Goal: Task Accomplishment & Management: Use online tool/utility

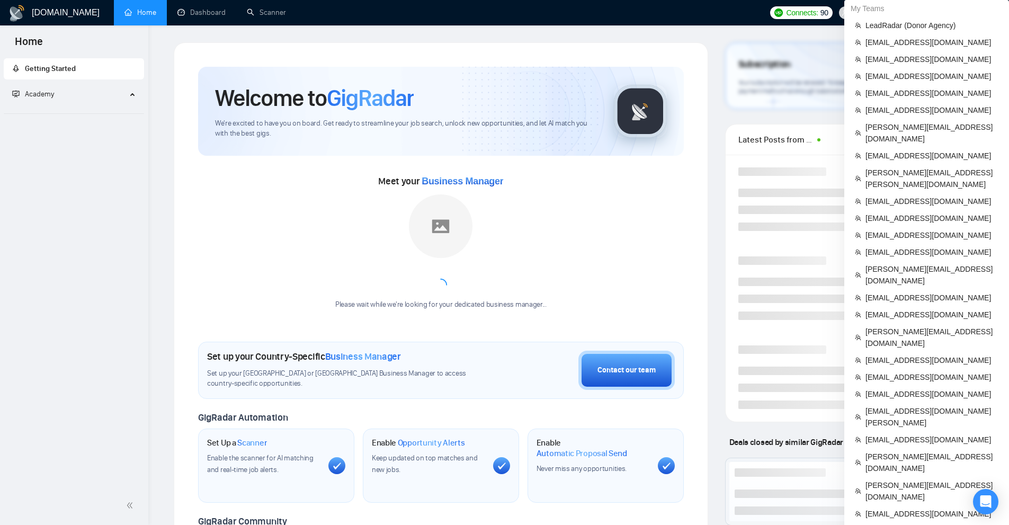
scroll to position [354, 0]
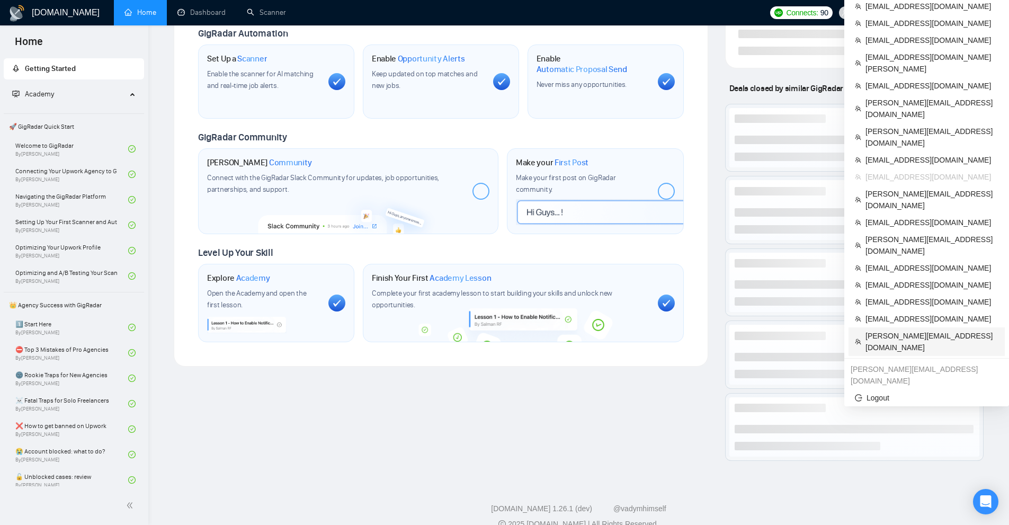
click at [901, 330] on span "[PERSON_NAME][EMAIL_ADDRESS][DOMAIN_NAME]" at bounding box center [932, 341] width 133 height 23
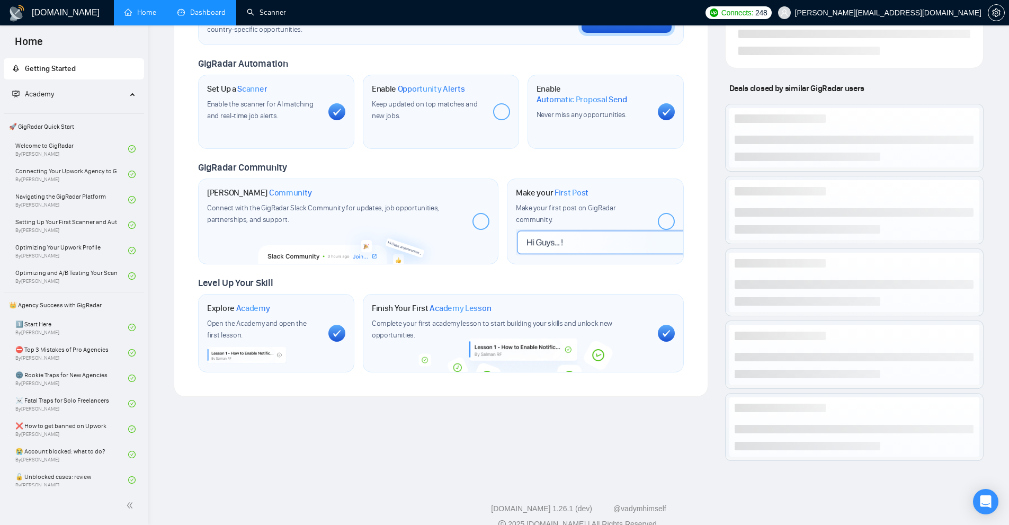
click at [190, 8] on link "Dashboard" at bounding box center [201, 12] width 48 height 9
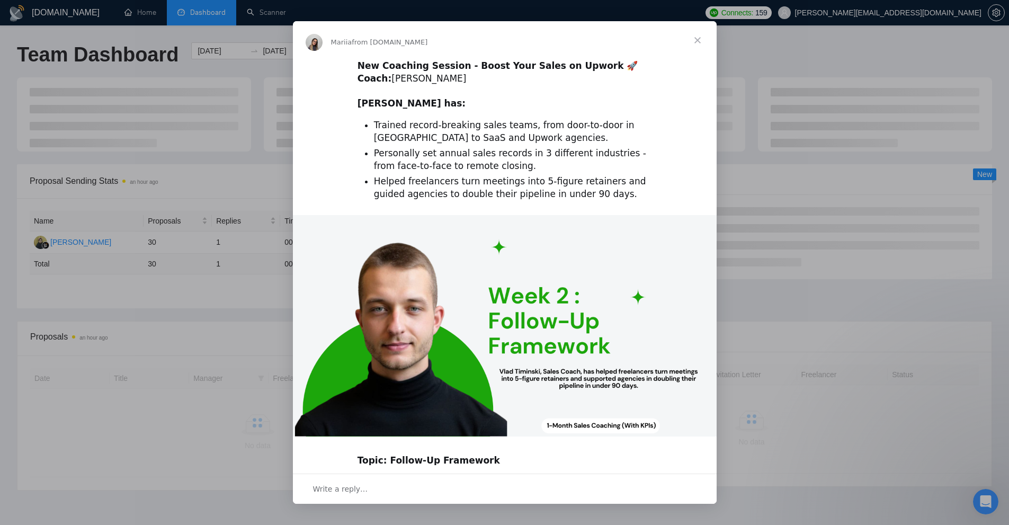
click at [217, 219] on div "Intercom messenger" at bounding box center [504, 262] width 1009 height 525
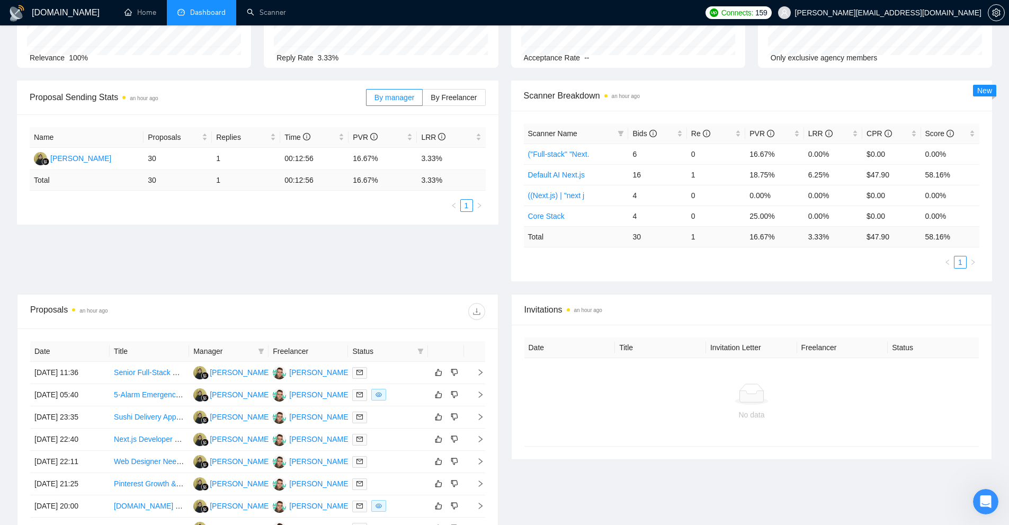
scroll to position [265, 0]
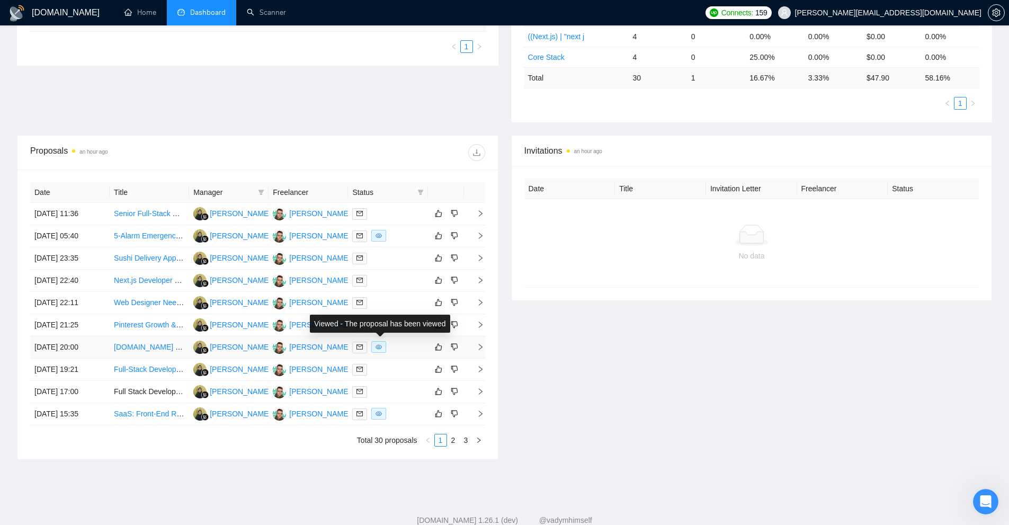
click at [402, 348] on div at bounding box center [387, 347] width 71 height 12
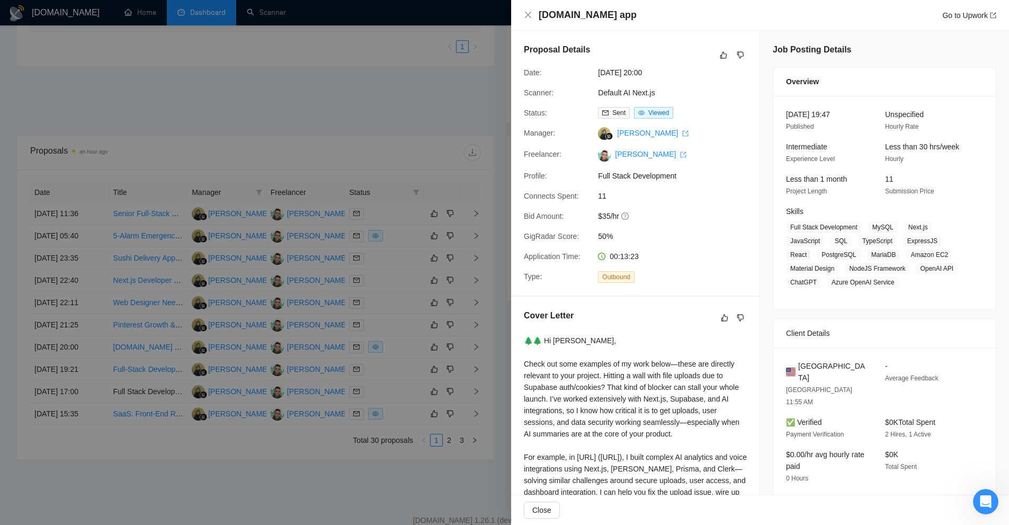
scroll to position [159, 0]
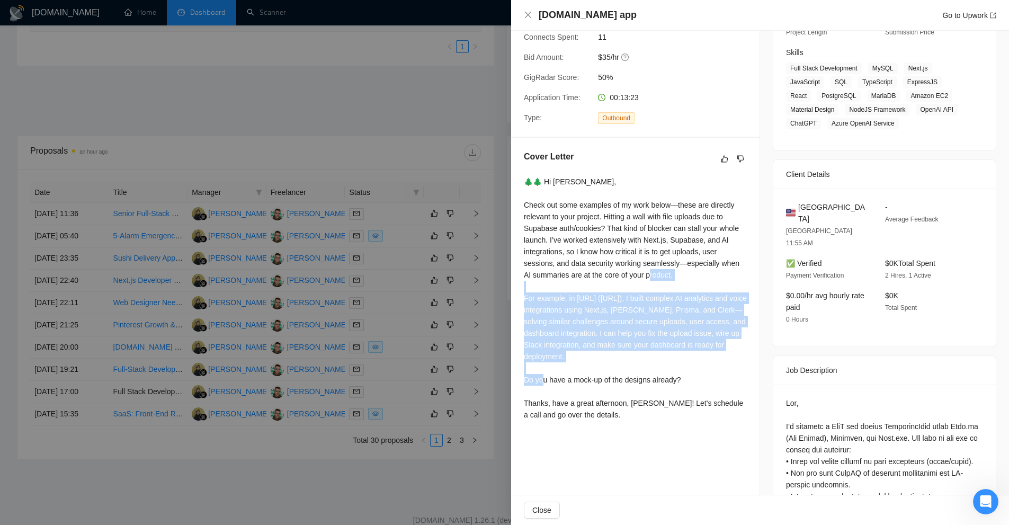
drag, startPoint x: 525, startPoint y: 300, endPoint x: 651, endPoint y: 365, distance: 141.9
click at [645, 360] on div "🌲🌲 Hi [PERSON_NAME], Check out some examples of my work below—these are directl…" at bounding box center [635, 298] width 223 height 245
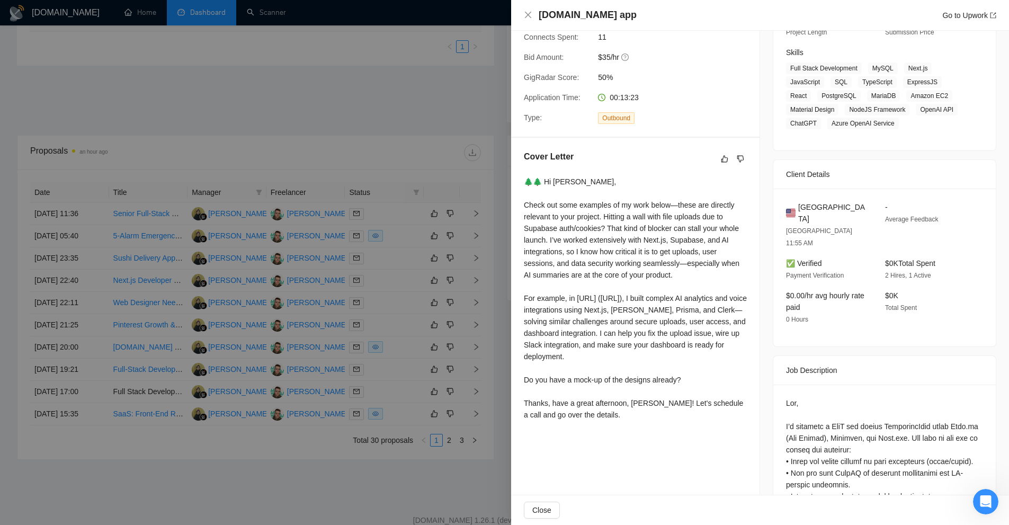
click at [658, 372] on div "🌲🌲 Hi [PERSON_NAME], Check out some examples of my work below—these are directl…" at bounding box center [635, 298] width 223 height 245
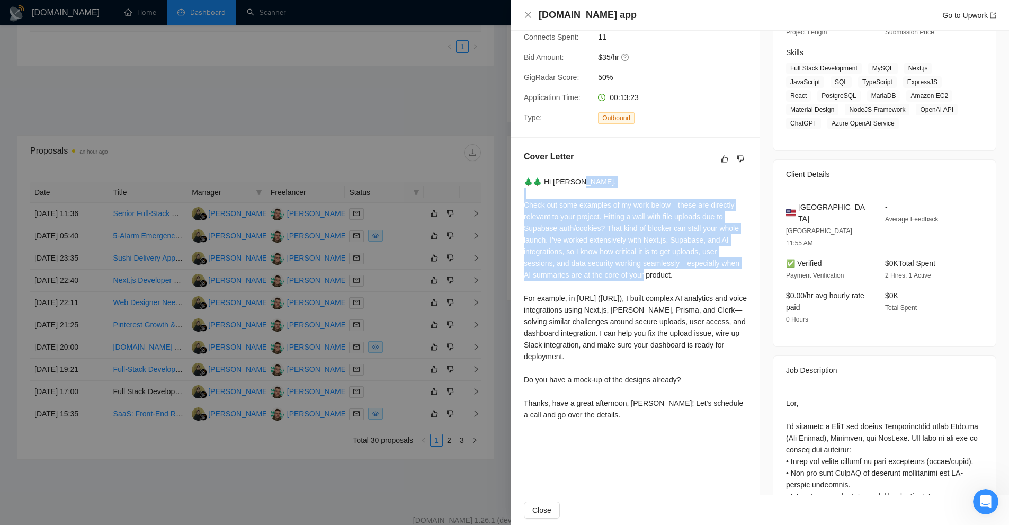
drag, startPoint x: 524, startPoint y: 203, endPoint x: 696, endPoint y: 276, distance: 186.4
click at [696, 276] on div "Cover Letter 🌲🌲 Hi [PERSON_NAME], Check out some examples of my work below—thes…" at bounding box center [635, 288] width 248 height 300
click at [696, 276] on div "🌲🌲 Hi [PERSON_NAME], Check out some examples of my work below—these are directl…" at bounding box center [635, 298] width 223 height 245
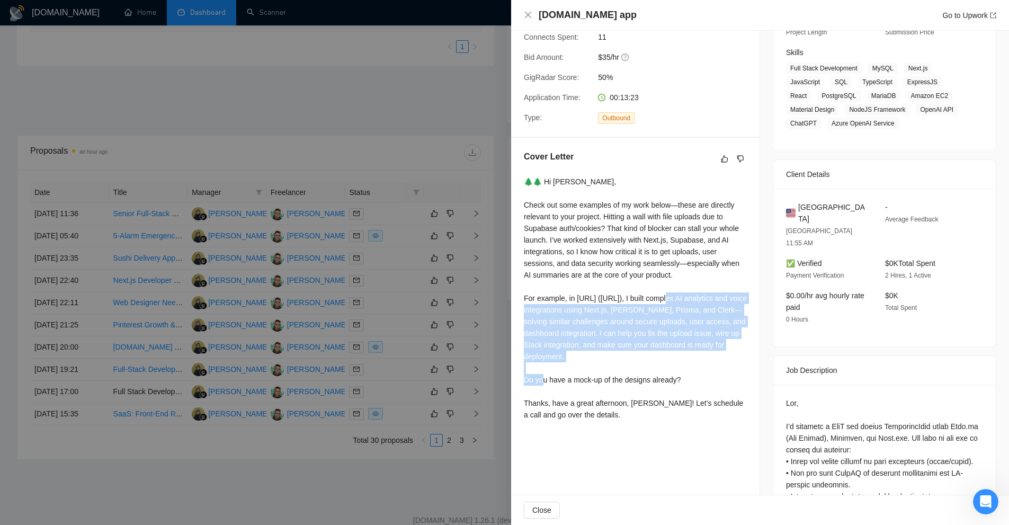
drag, startPoint x: 690, startPoint y: 299, endPoint x: 715, endPoint y: 361, distance: 66.8
click at [718, 359] on div "🌲🌲 Hi [PERSON_NAME], Check out some examples of my work below—these are directl…" at bounding box center [635, 298] width 223 height 245
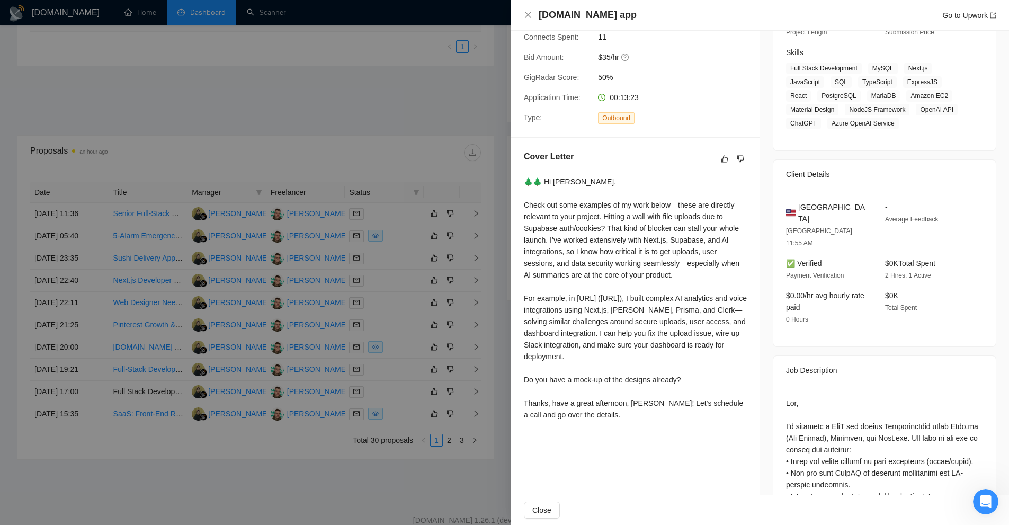
click at [690, 372] on div "🌲🌲 Hi [PERSON_NAME], Check out some examples of my work below—these are directl…" at bounding box center [635, 298] width 223 height 245
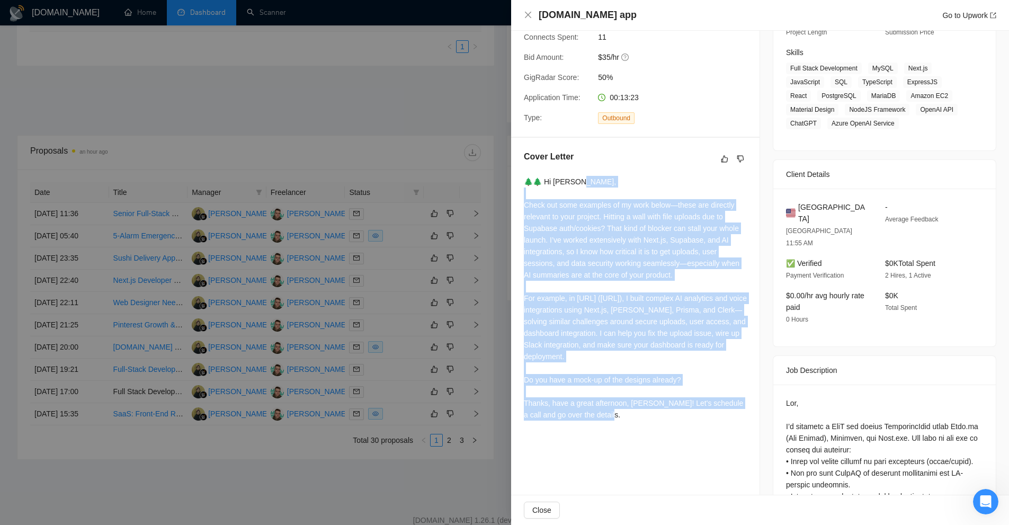
drag, startPoint x: 696, startPoint y: 417, endPoint x: 522, endPoint y: 199, distance: 278.7
click at [522, 199] on div "Cover Letter 🌲🌲 Hi [PERSON_NAME], Check out some examples of my work below—thes…" at bounding box center [635, 288] width 248 height 300
click at [616, 245] on div "🌲🌲 Hi [PERSON_NAME], Check out some examples of my work below—these are directl…" at bounding box center [635, 298] width 223 height 245
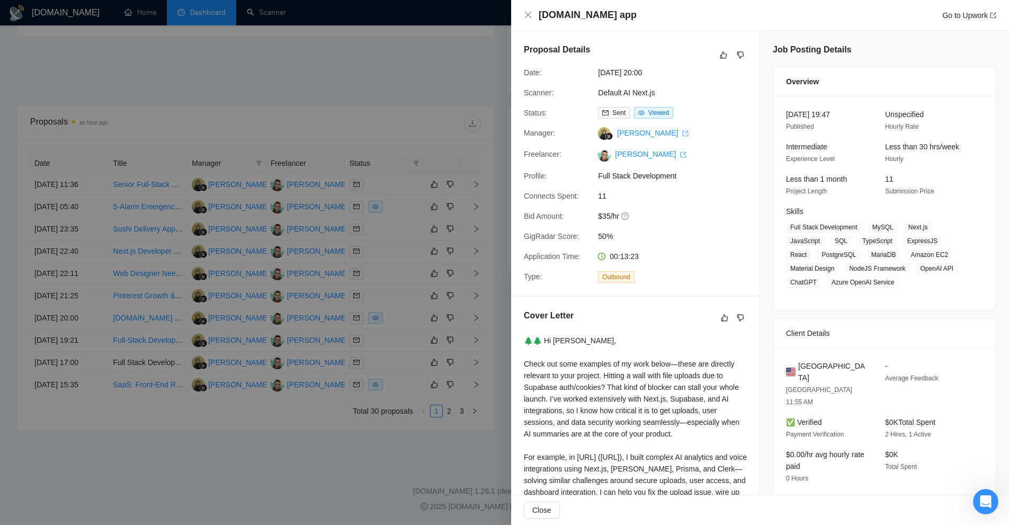
scroll to position [0, 0]
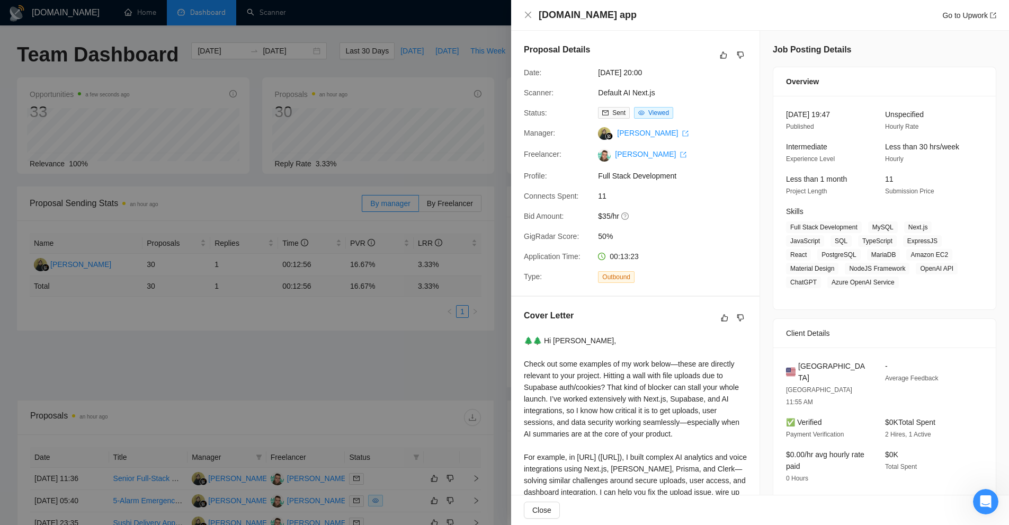
click at [441, 264] on div at bounding box center [504, 262] width 1009 height 525
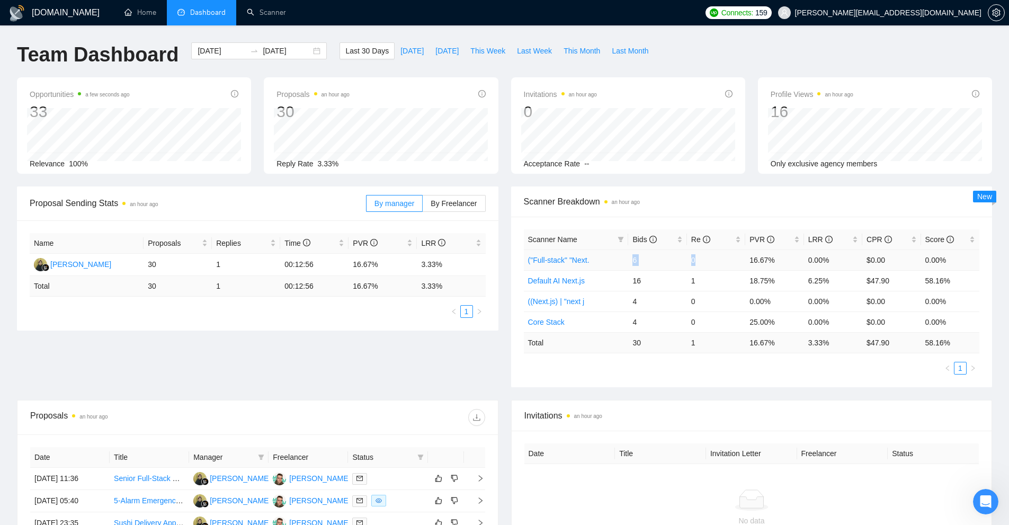
drag, startPoint x: 629, startPoint y: 257, endPoint x: 703, endPoint y: 257, distance: 73.1
click at [703, 257] on tr "("Full-stack" "Next. 6 0 16.67% 0.00% $0.00 0.00%" at bounding box center [752, 260] width 456 height 21
click at [672, 279] on td "16" at bounding box center [657, 280] width 58 height 21
click at [271, 12] on link "Scanner" at bounding box center [266, 12] width 39 height 9
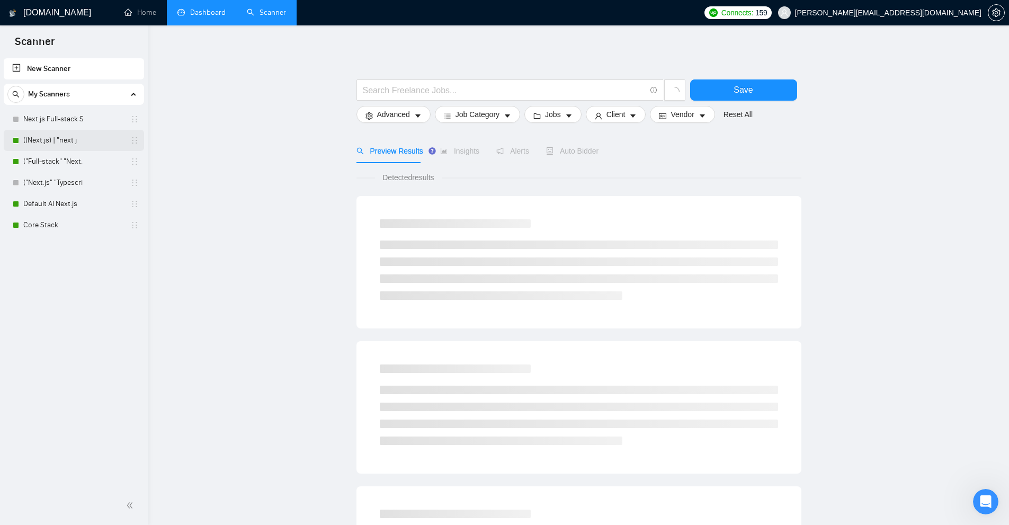
click at [79, 140] on link "((Next.js) | "next j" at bounding box center [73, 140] width 101 height 21
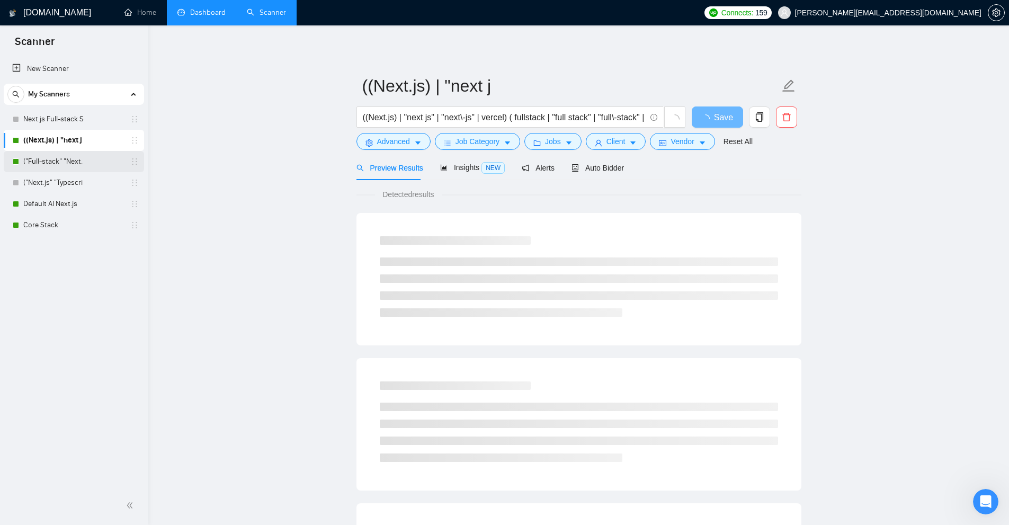
click at [74, 151] on link "("Full-stack" "Next." at bounding box center [73, 161] width 101 height 21
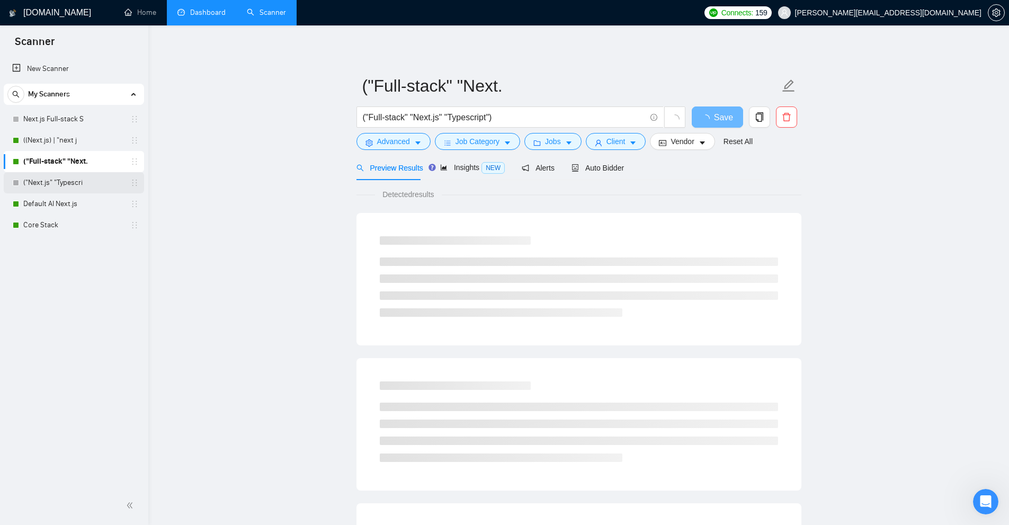
click at [74, 182] on link "("Next.js" "Typescri" at bounding box center [73, 182] width 101 height 21
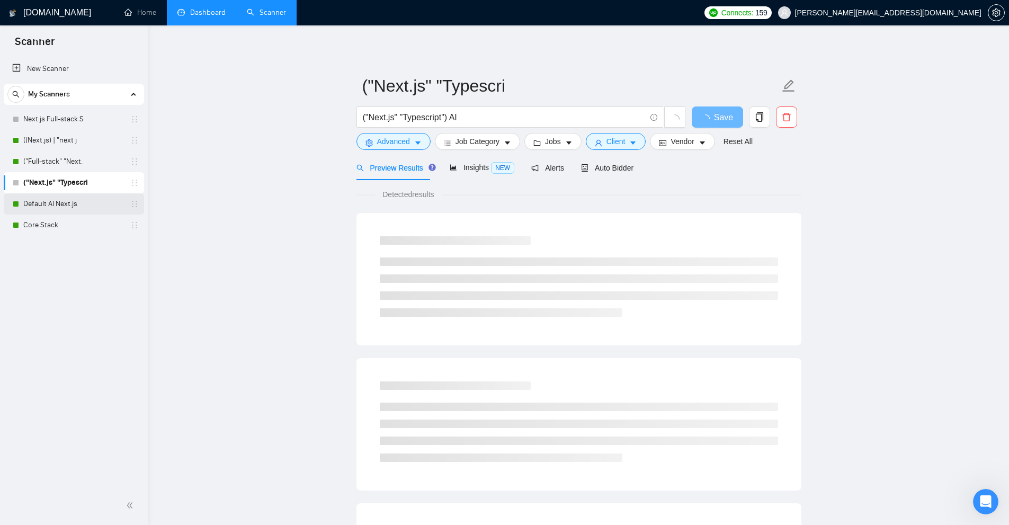
click at [76, 211] on link "Default AI Next.js" at bounding box center [73, 203] width 101 height 21
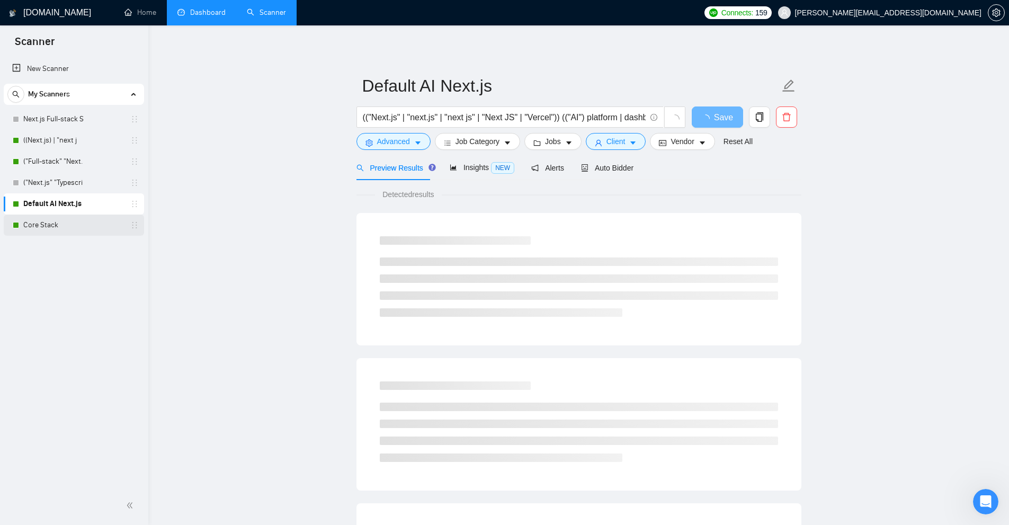
click at [72, 225] on link "Core Stack" at bounding box center [73, 225] width 101 height 21
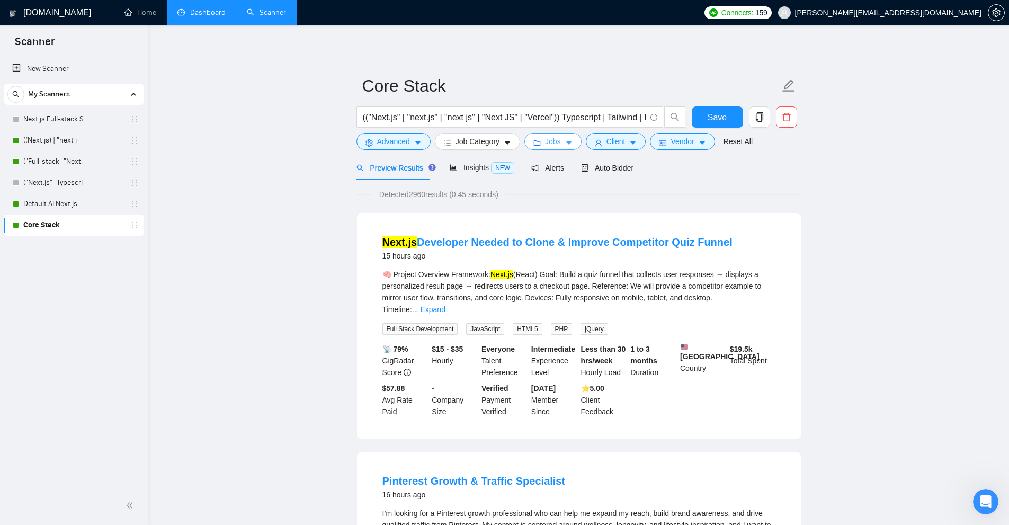
click at [572, 141] on button "Jobs" at bounding box center [553, 141] width 57 height 17
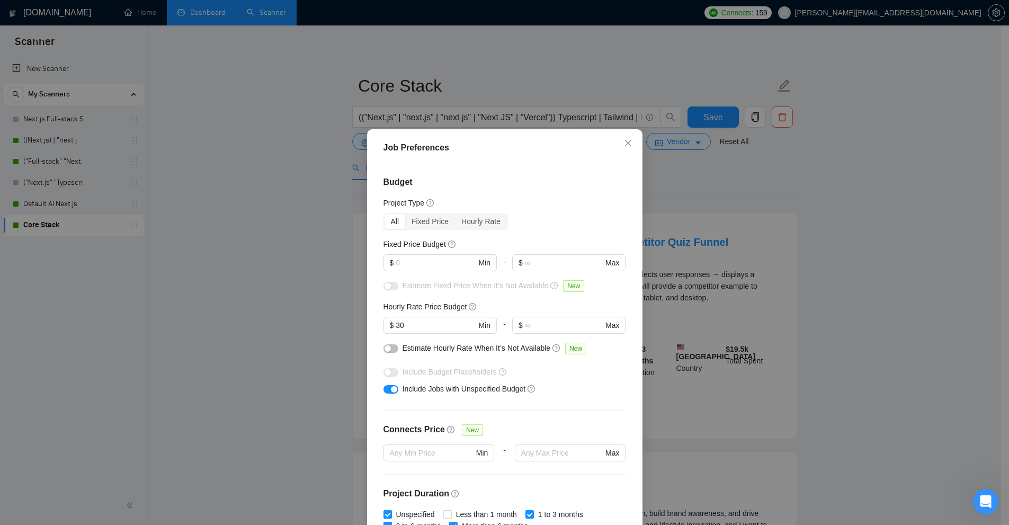
click at [732, 205] on div "Job Preferences Budget Project Type All Fixed Price Hourly Rate Fixed Price Bud…" at bounding box center [504, 262] width 1009 height 525
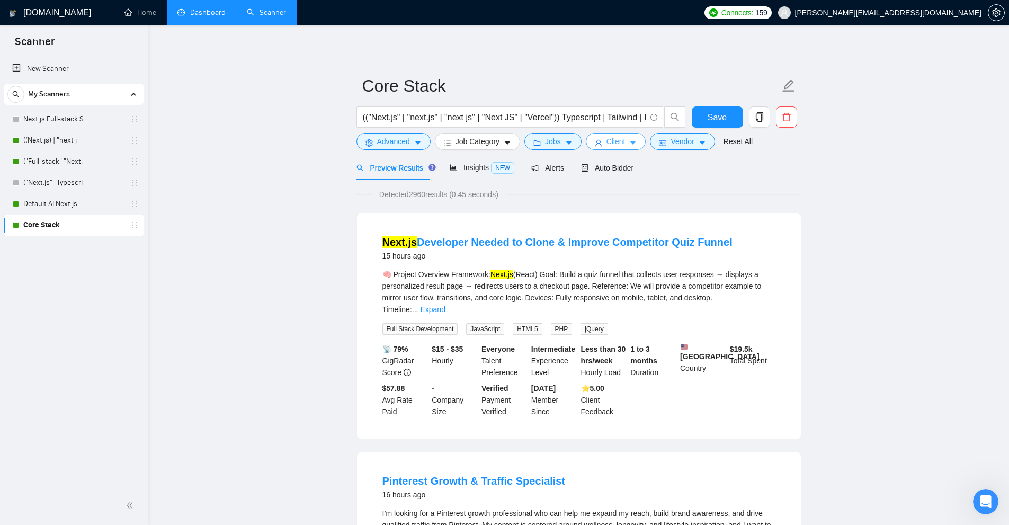
click at [629, 144] on icon "caret-down" at bounding box center [632, 142] width 7 height 7
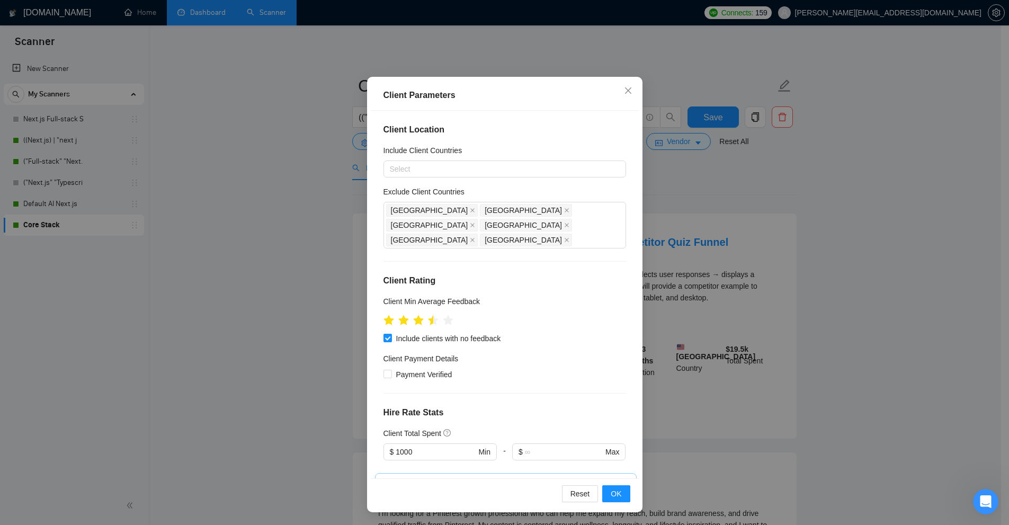
click at [692, 226] on div "Client Parameters Client Location Include Client Countries Select Exclude Clien…" at bounding box center [504, 262] width 1009 height 525
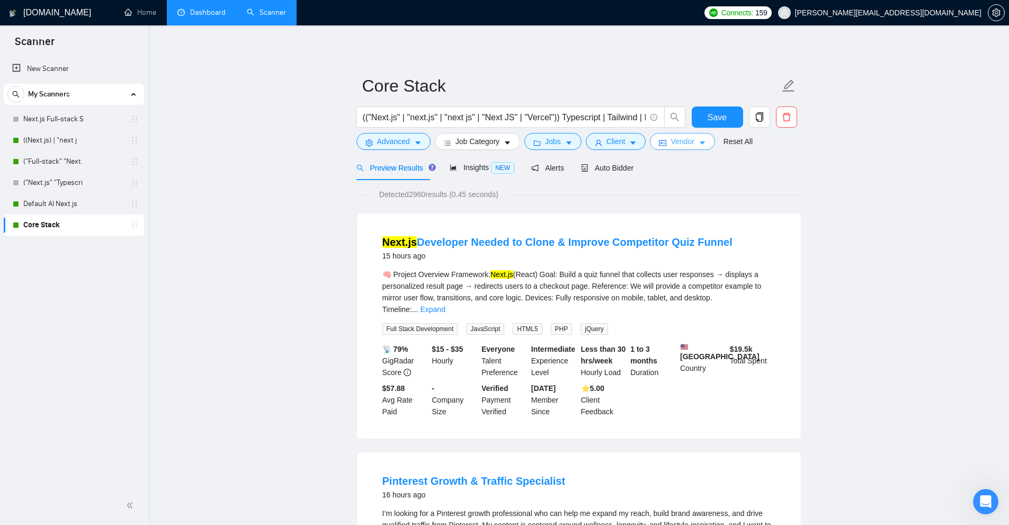
click at [703, 137] on button "Vendor" at bounding box center [682, 141] width 65 height 17
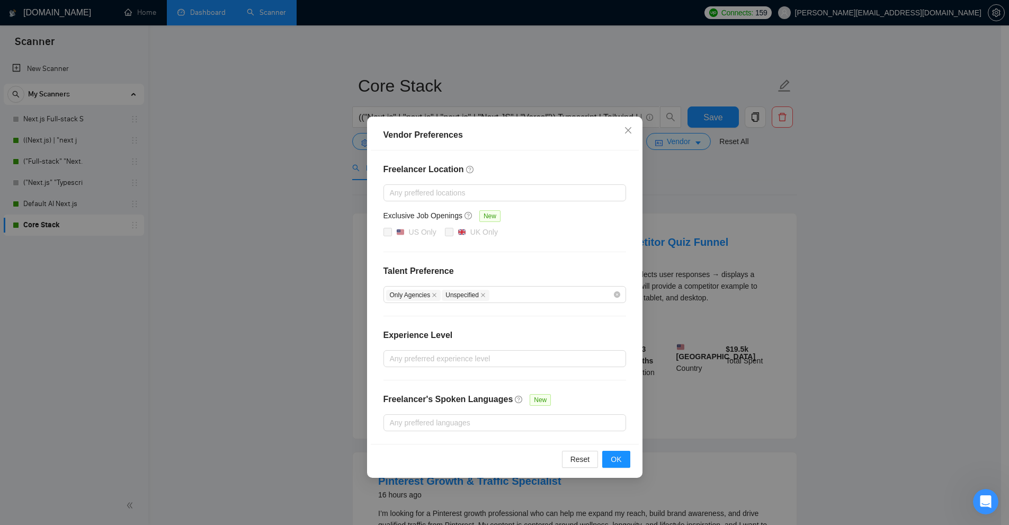
click at [776, 243] on div "Vendor Preferences Freelancer Location Any preffered locations Exclusive Job Op…" at bounding box center [504, 262] width 1009 height 525
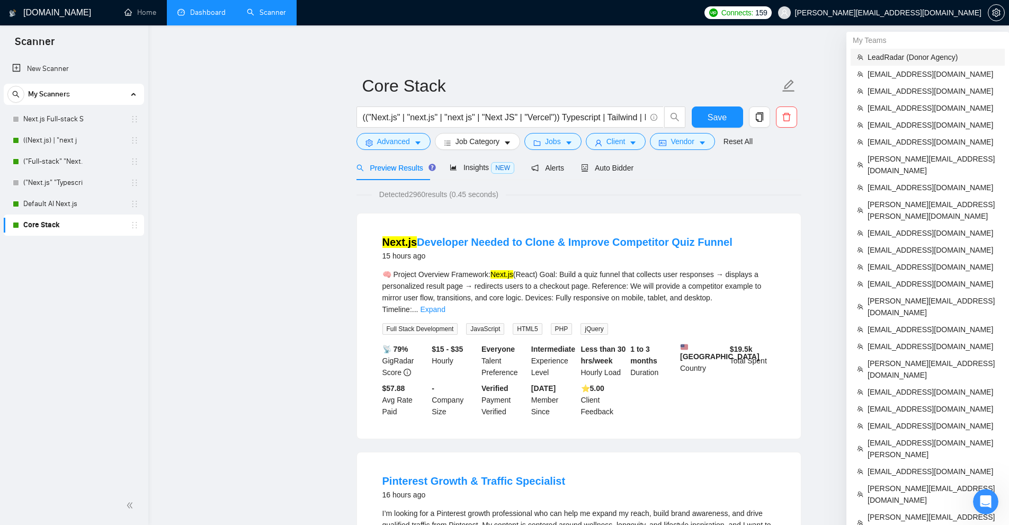
click at [908, 59] on span "LeadRadar (Donor Agency)" at bounding box center [933, 57] width 131 height 12
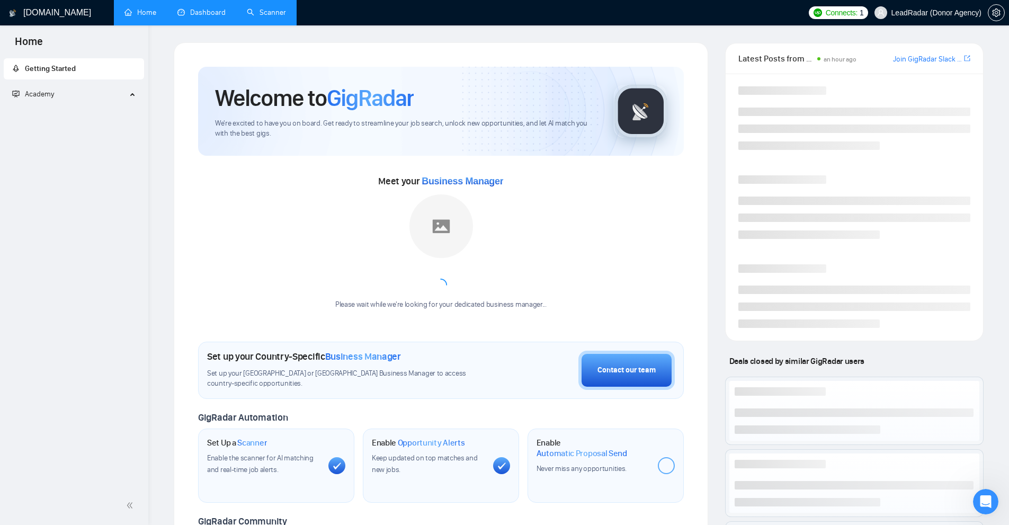
click at [257, 17] on link "Scanner" at bounding box center [266, 12] width 39 height 9
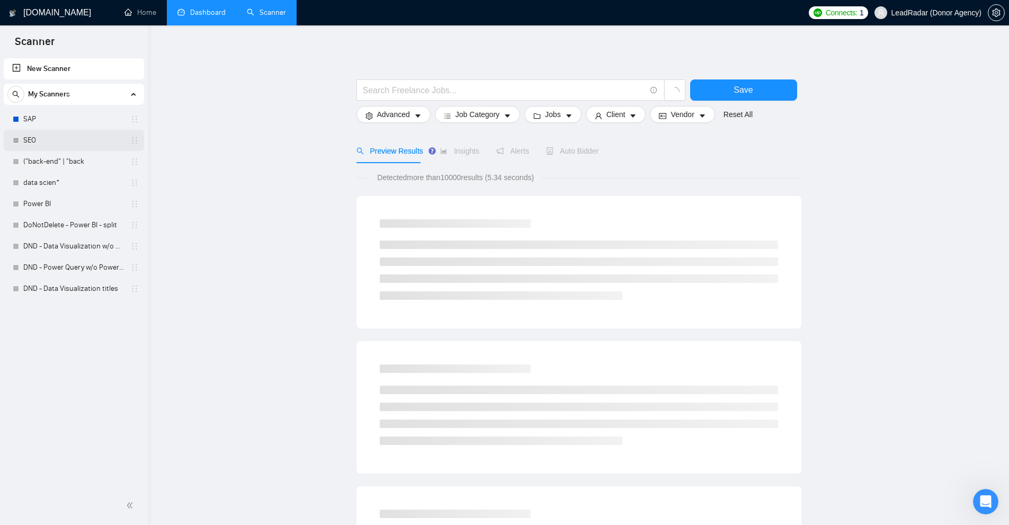
click at [87, 141] on link "SEO" at bounding box center [73, 140] width 101 height 21
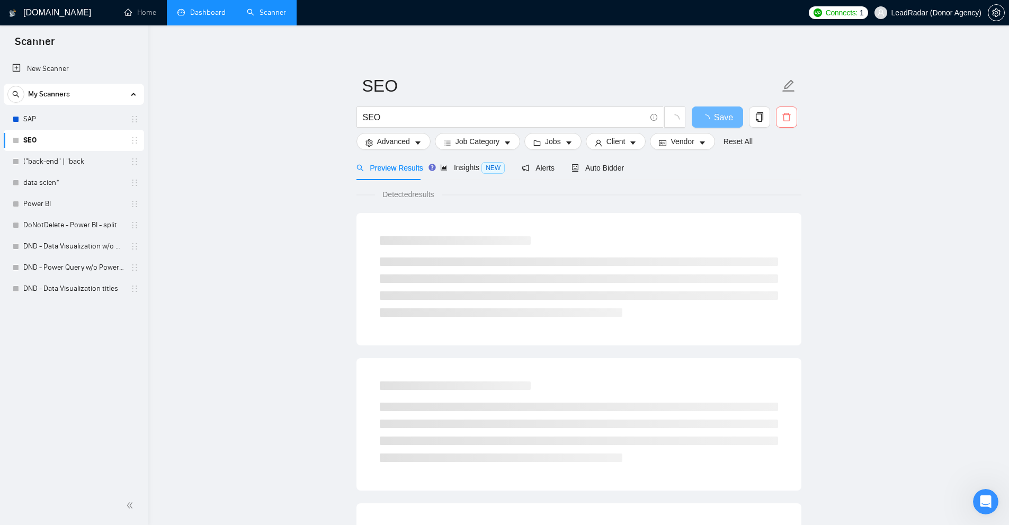
click at [786, 111] on button "button" at bounding box center [786, 116] width 21 height 21
click at [779, 173] on span "Yes" at bounding box center [780, 171] width 12 height 12
click at [55, 153] on link "("back-end" | "back" at bounding box center [73, 161] width 101 height 21
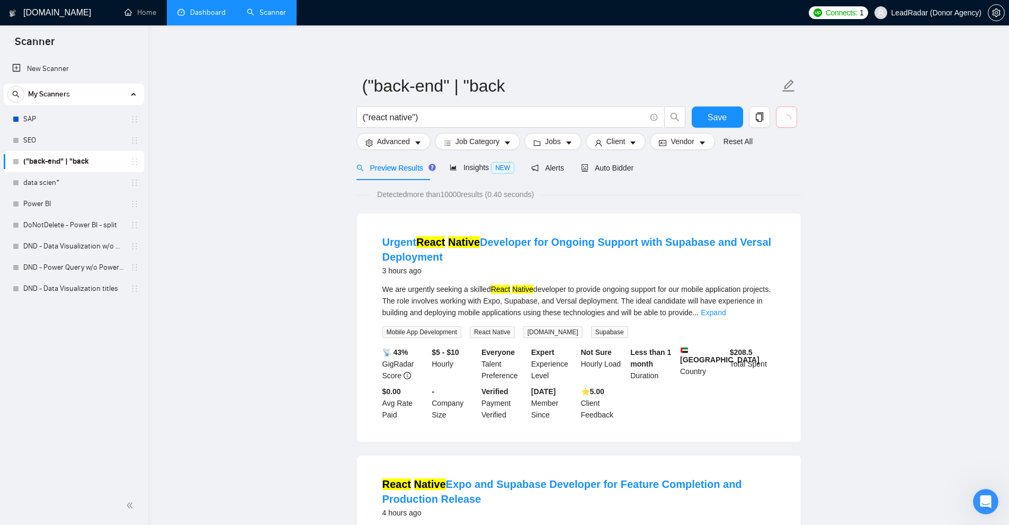
click at [789, 118] on icon "loading" at bounding box center [787, 119] width 10 height 10
click at [789, 118] on icon "delete" at bounding box center [787, 117] width 8 height 8
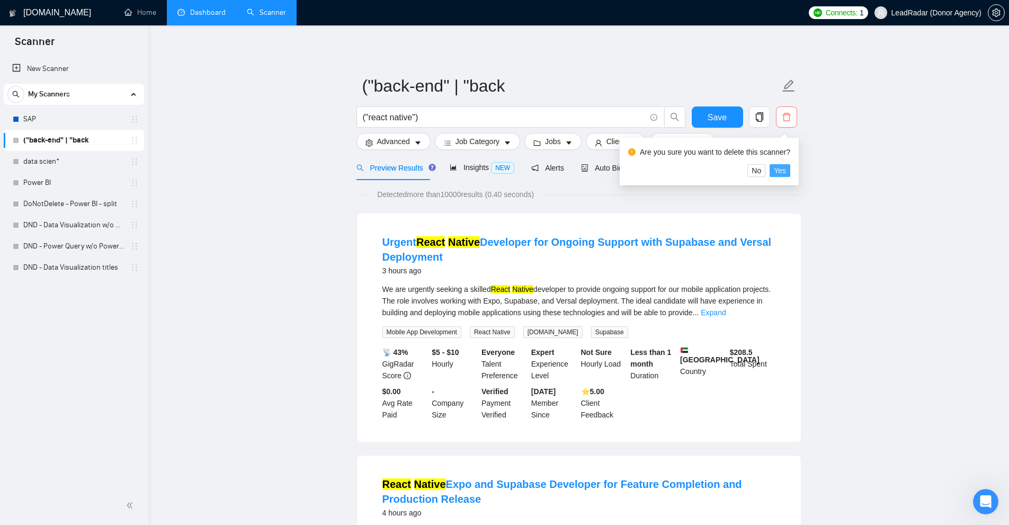
click at [785, 169] on button "Yes" at bounding box center [780, 170] width 21 height 13
click at [66, 234] on link "DND - Data Visualization w/o PowerBI, PowerQuery" at bounding box center [73, 225] width 101 height 21
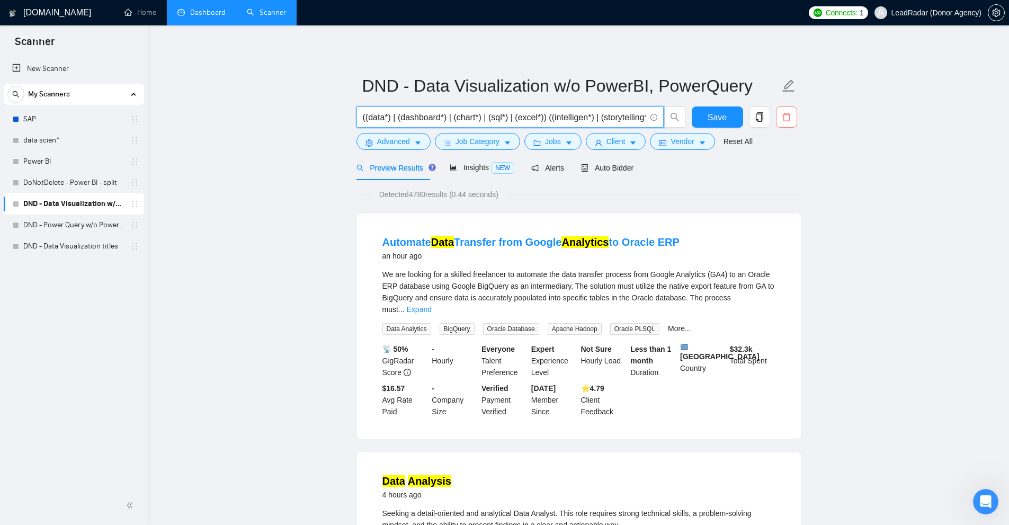
click at [609, 118] on input "((data*) | (dashboard*) | (chart*) | (sql*) | (excel*)) ((intelligen*) | (story…" at bounding box center [504, 117] width 283 height 13
click at [417, 139] on span "caret-down" at bounding box center [417, 143] width 7 height 8
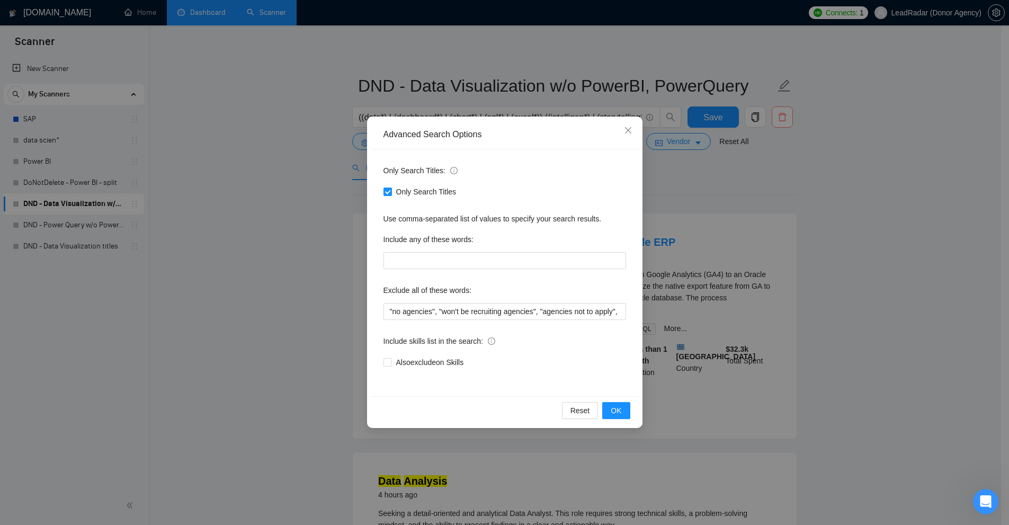
click at [778, 247] on div "Advanced Search Options Only Search Titles: Only Search Titles Use comma-separa…" at bounding box center [504, 262] width 1009 height 525
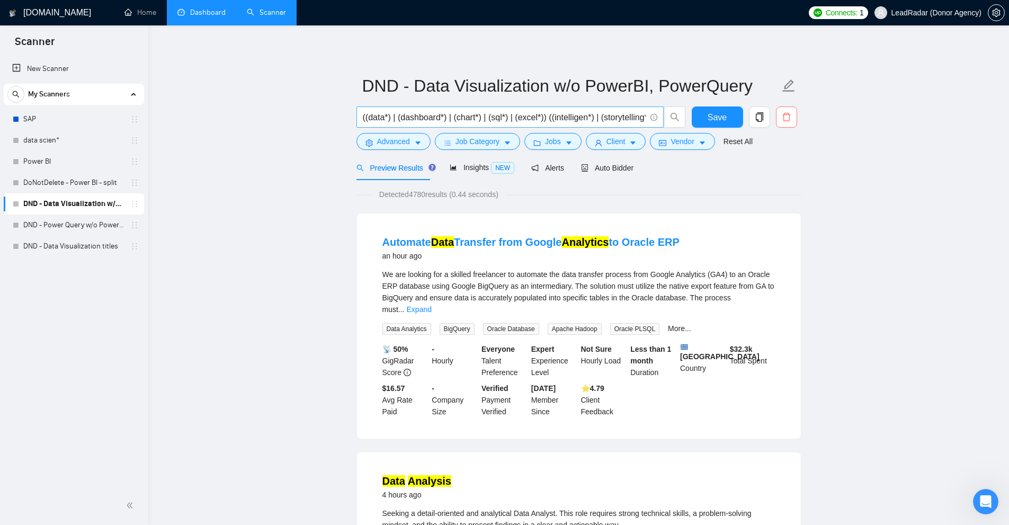
click at [565, 118] on input "((data*) | (dashboard*) | (chart*) | (sql*) | (excel*)) ((intelligen*) | (story…" at bounding box center [504, 117] width 283 height 13
click at [783, 113] on icon "delete" at bounding box center [787, 117] width 10 height 10
click at [780, 171] on span "Yes" at bounding box center [780, 171] width 12 height 12
click at [85, 221] on link "DND - Power Query w/o Power BI" at bounding box center [73, 225] width 101 height 21
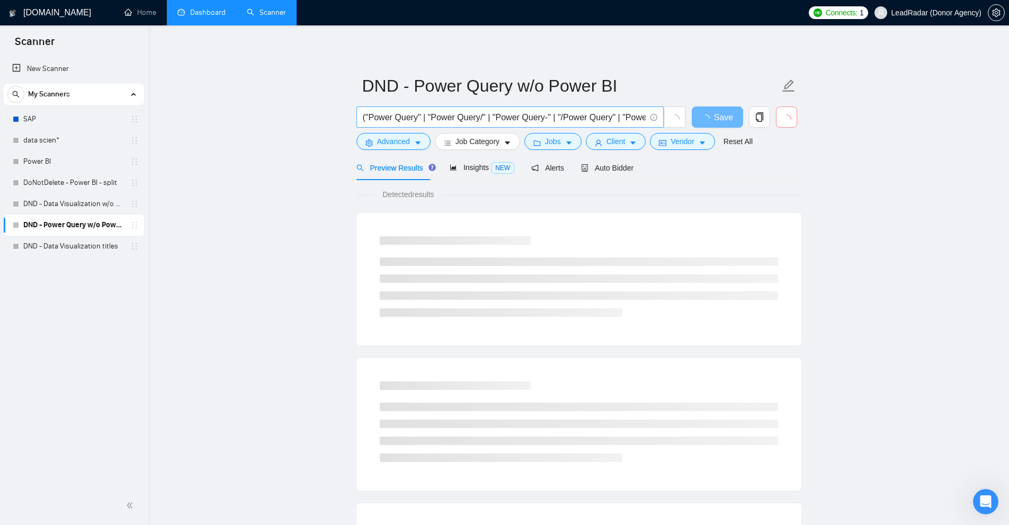
click at [464, 111] on input "("Power Query" | "Power Query/" | "Power Query-" | "/Power Query" | "Power Quer…" at bounding box center [504, 117] width 283 height 13
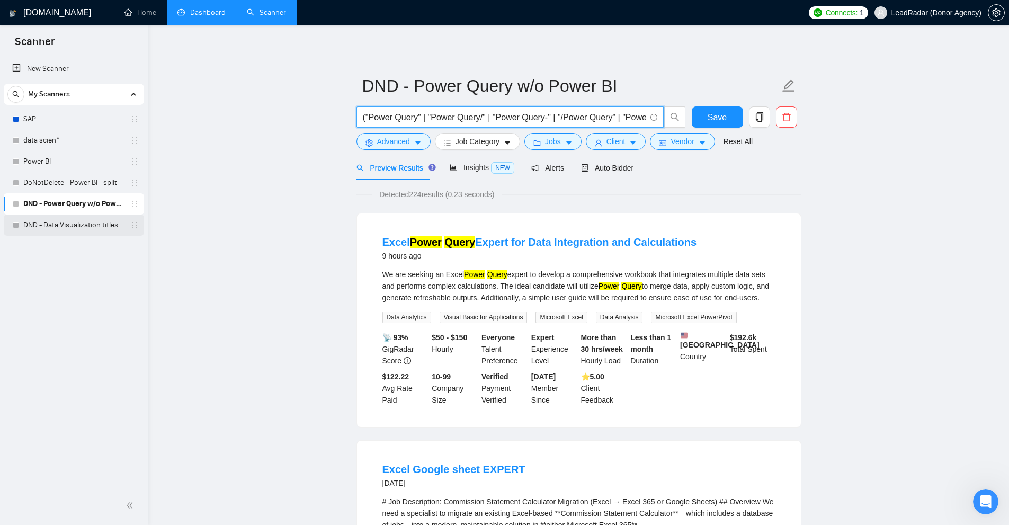
click at [93, 217] on link "DND - Data Visualization titles" at bounding box center [73, 225] width 101 height 21
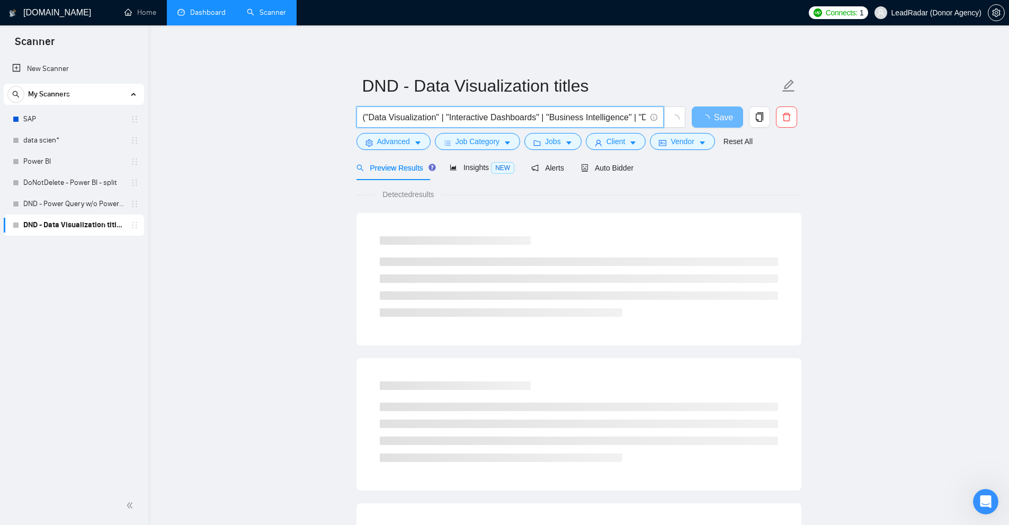
click at [503, 119] on input "("Data Visualization" | "Interactive Dashboards" | "Business Intelligence" | "D…" at bounding box center [504, 117] width 283 height 13
click at [788, 119] on icon "delete" at bounding box center [787, 117] width 10 height 10
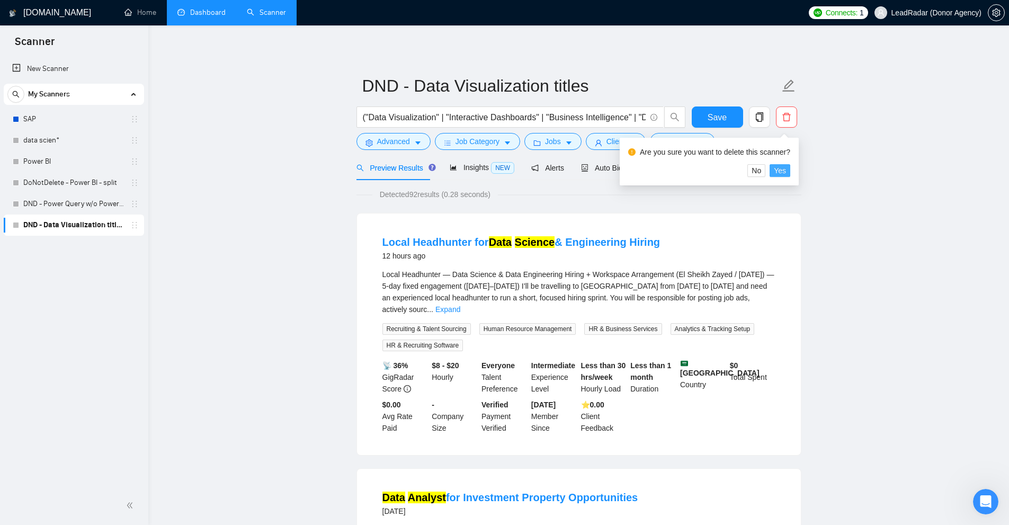
click at [779, 175] on span "Yes" at bounding box center [780, 171] width 12 height 12
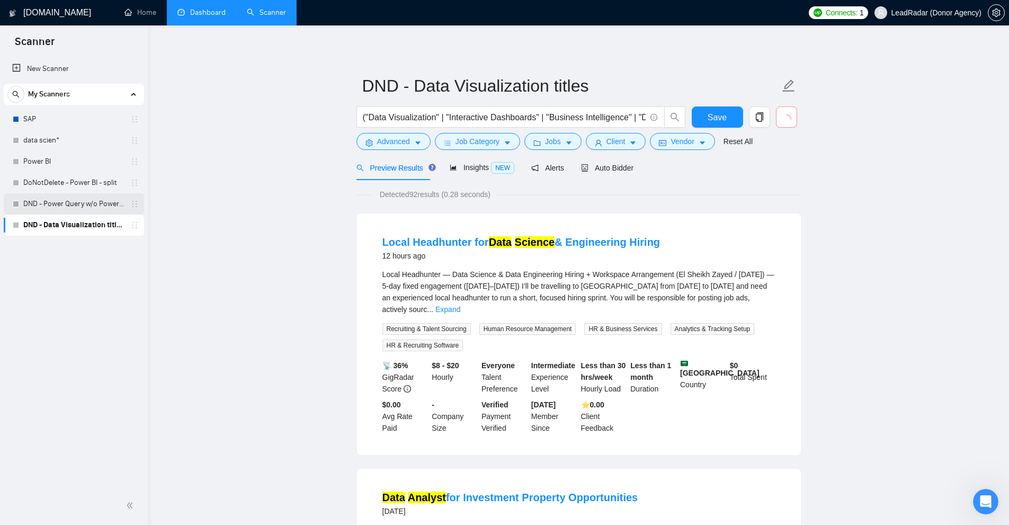
click at [72, 207] on link "DND - Power Query w/o Power BI" at bounding box center [73, 203] width 101 height 21
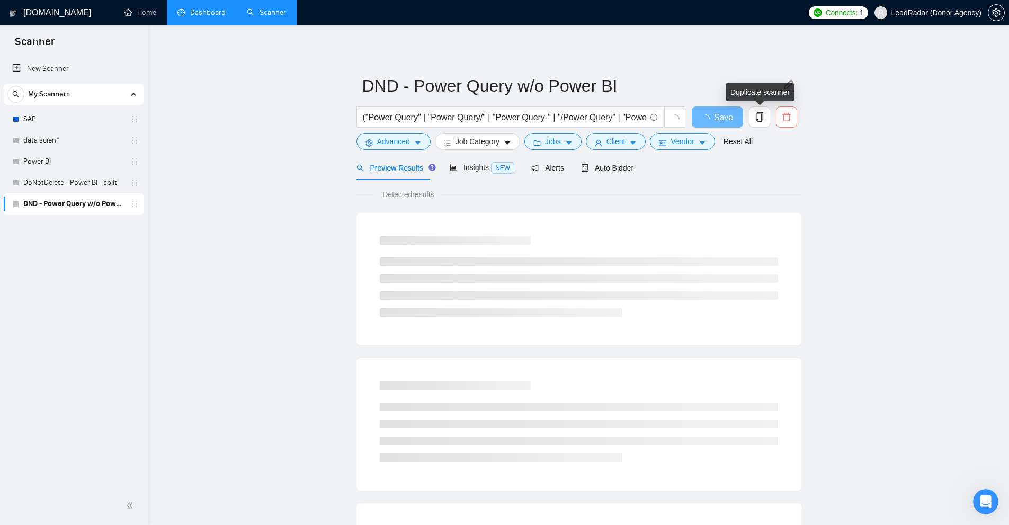
click at [788, 119] on icon "delete" at bounding box center [787, 117] width 10 height 10
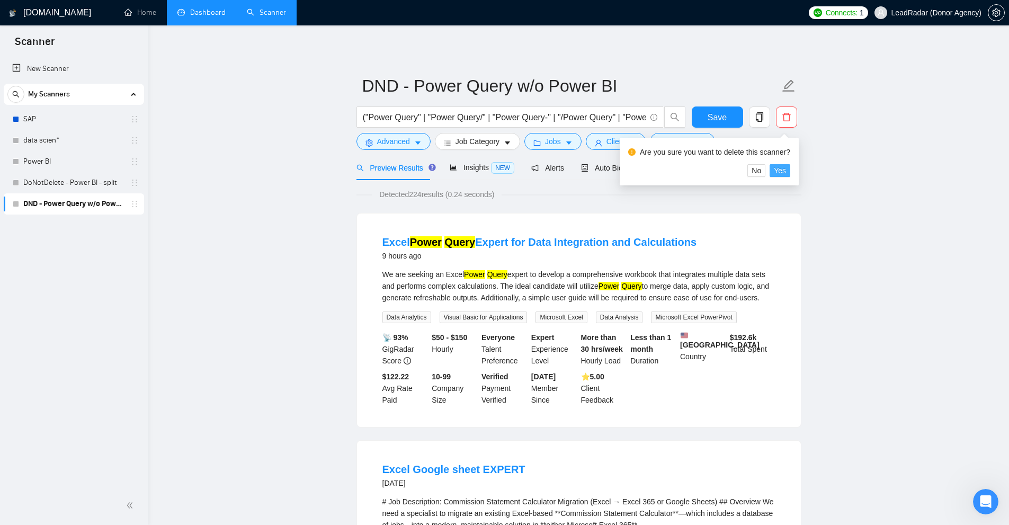
click at [783, 171] on span "Yes" at bounding box center [780, 171] width 12 height 12
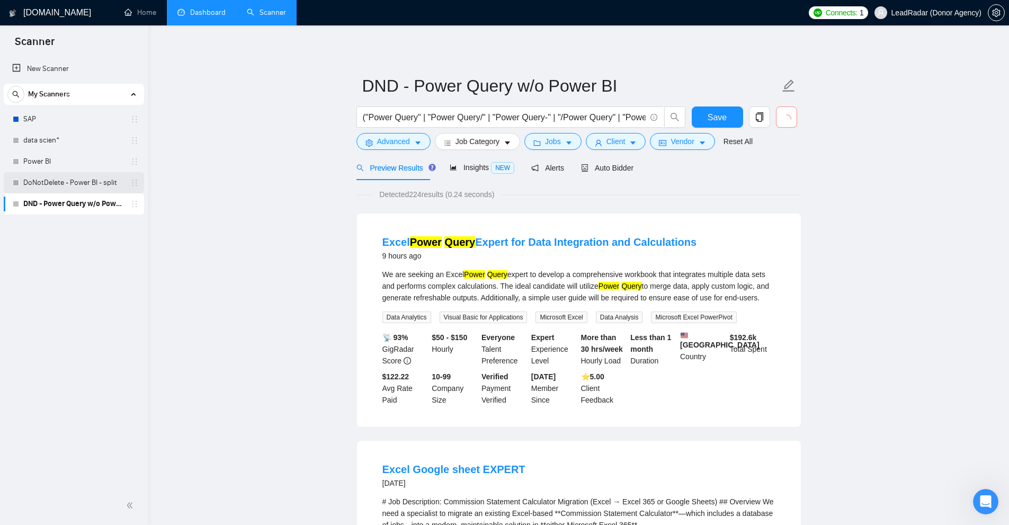
click at [48, 178] on link "DoNotDelete - Power BI - split" at bounding box center [73, 182] width 101 height 21
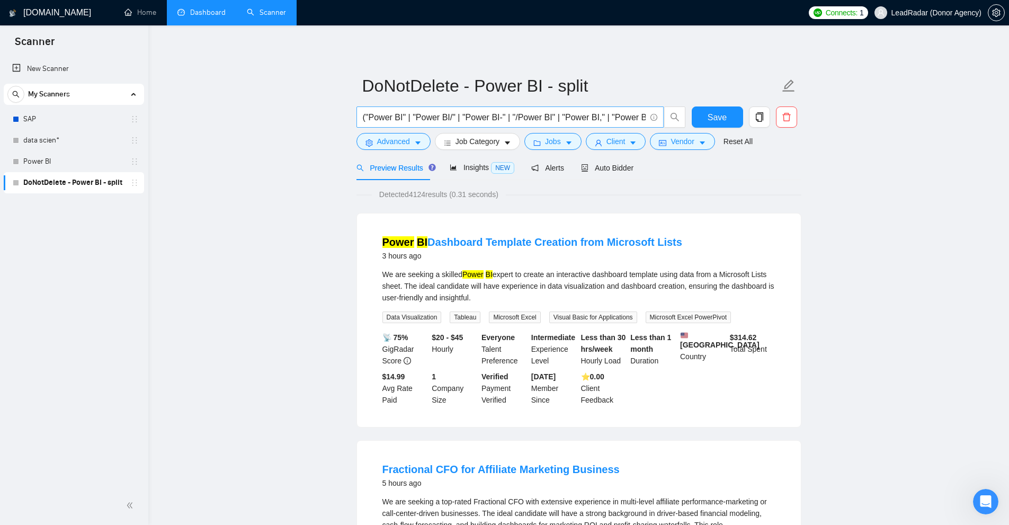
click at [565, 118] on input "("Power BI" | "Power BI/" | "Power BI-" | "/Power BI" | "Power BI," | "Power BI…" at bounding box center [504, 117] width 283 height 13
click at [88, 159] on link "Power BI" at bounding box center [73, 161] width 101 height 21
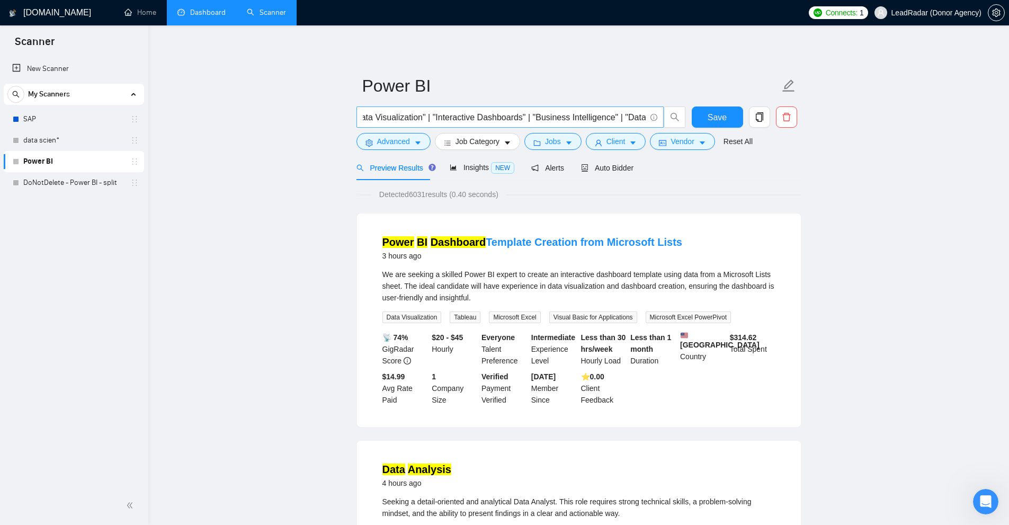
scroll to position [0, 1378]
click at [609, 116] on input "("Power BI" | "Microsoft Power BI" | "Power BI Developer" | "Power BI Dashboard…" at bounding box center [504, 117] width 283 height 13
click at [110, 138] on link "data scien*" at bounding box center [73, 140] width 101 height 21
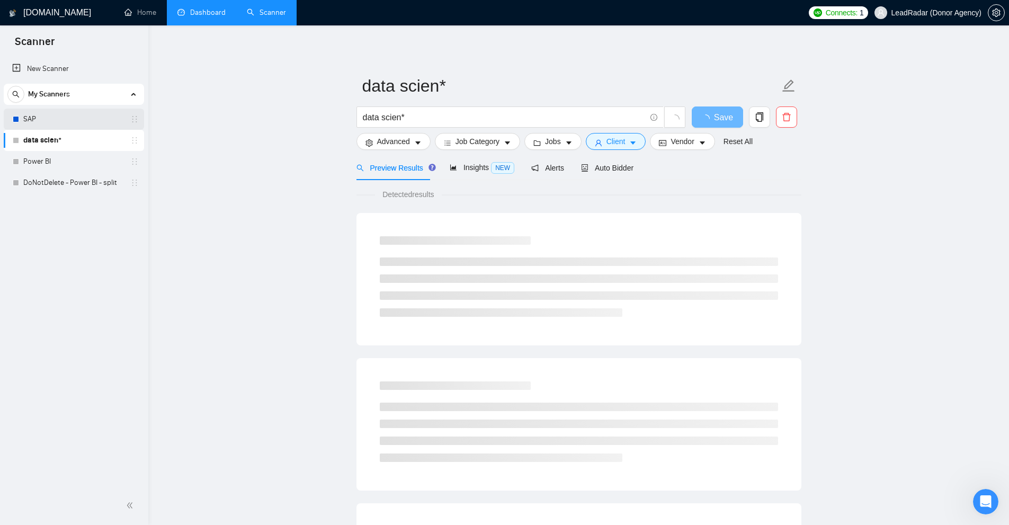
click at [116, 116] on link "SAP" at bounding box center [73, 119] width 101 height 21
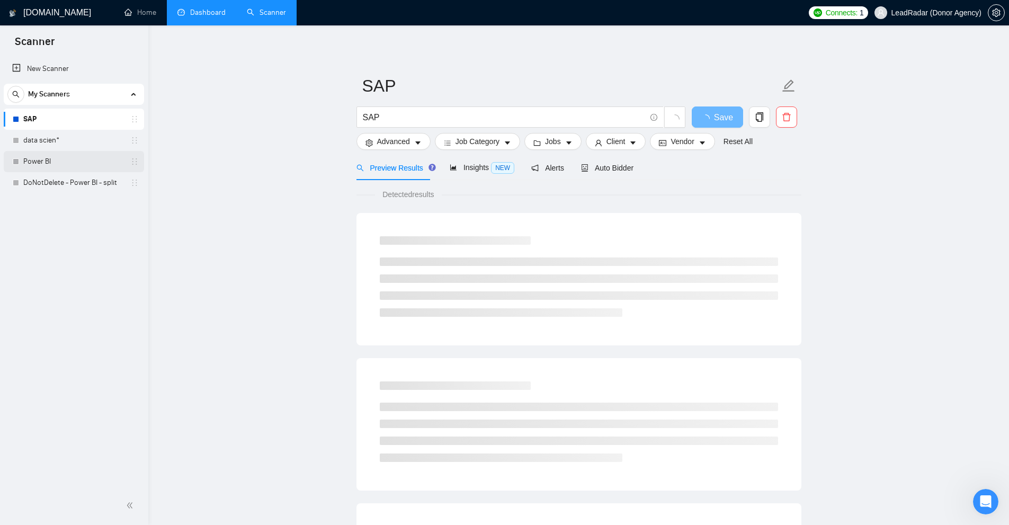
click at [119, 161] on link "Power BI" at bounding box center [73, 161] width 101 height 21
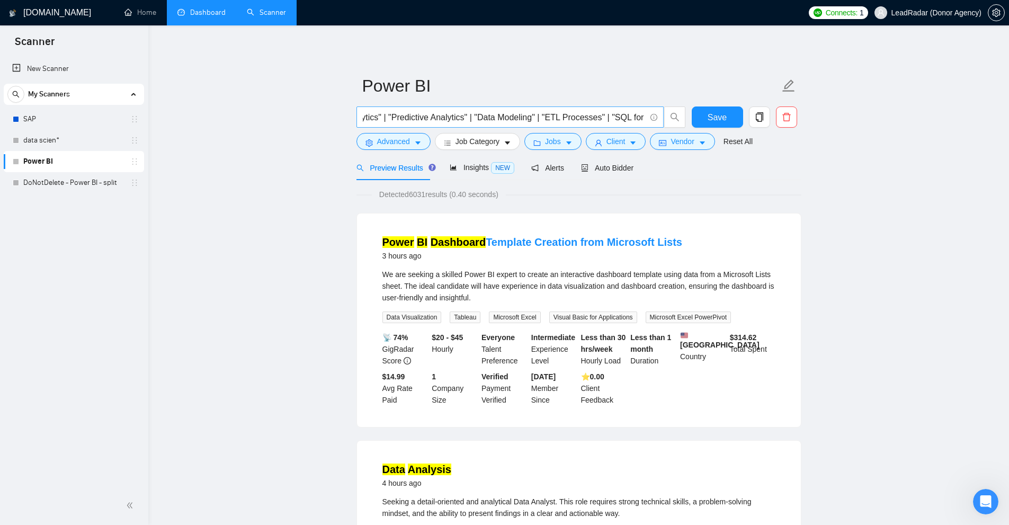
scroll to position [0, 2153]
click at [60, 117] on link "SAP" at bounding box center [73, 119] width 101 height 21
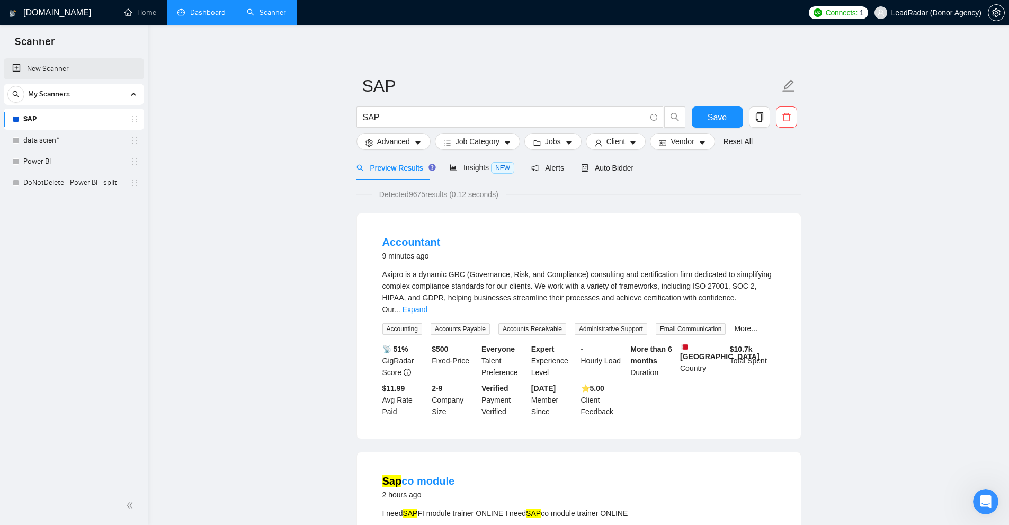
click at [68, 63] on link "New Scanner" at bounding box center [73, 68] width 123 height 21
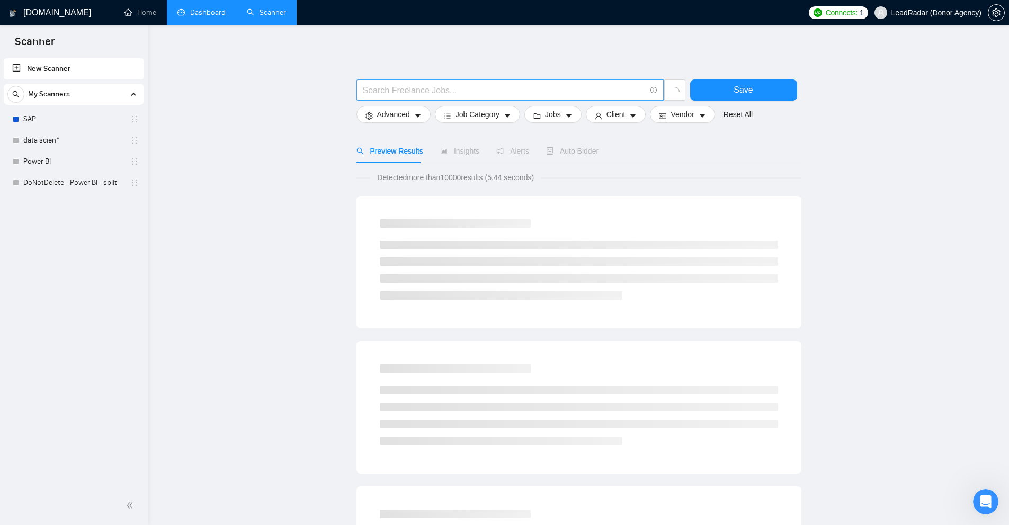
click at [458, 86] on input "text" at bounding box center [504, 90] width 283 height 13
paste input "((data*) | (dashboard*) | (chart*) | (sql*) | (excel*)) ((intelligen*) | (story…"
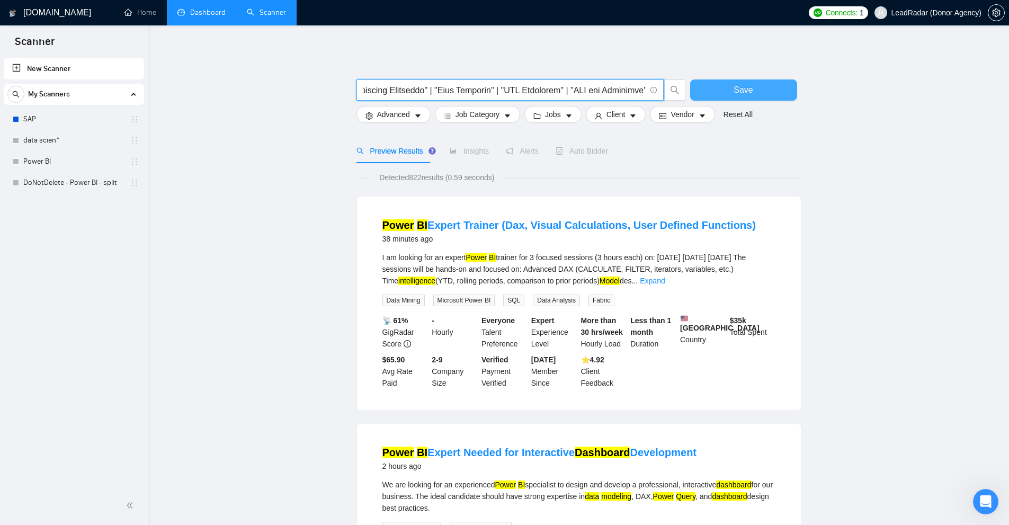
type input "((data*) | (dashboard*) | (chart*) | (sql*) | (excel*)) ((intelligen*) | (story…"
click at [750, 91] on span "Save" at bounding box center [743, 89] width 19 height 13
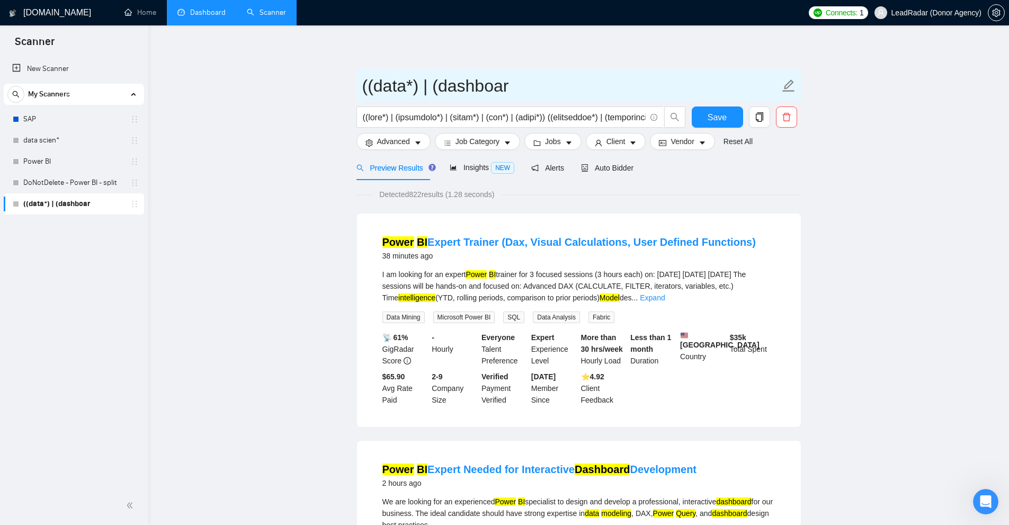
click at [455, 101] on span "((data*) | (dashboar" at bounding box center [579, 85] width 445 height 33
click at [469, 89] on input "((data*) | (dashboar" at bounding box center [570, 86] width 417 height 26
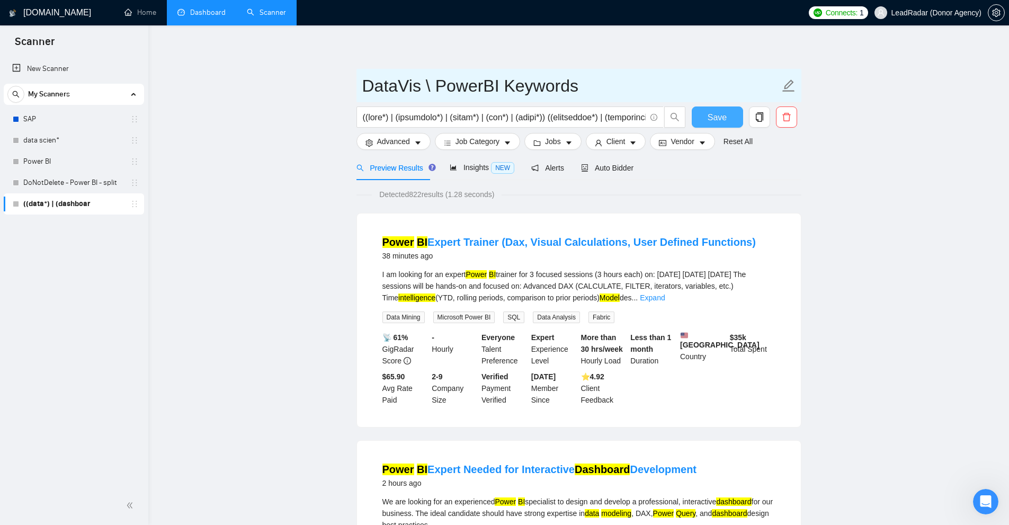
type input "DataVis \ PowerBI Keywords"
click at [714, 118] on span "Save" at bounding box center [717, 117] width 19 height 13
